Goal: Feedback & Contribution: Submit feedback/report problem

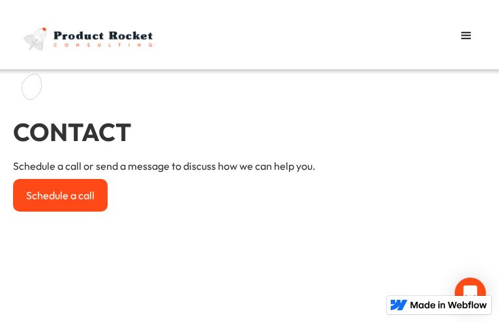
type input "cQXxquTYLf"
type input "[EMAIL_ADDRESS][DOMAIN_NAME]"
type input "IlHaEOqaHW"
